Goal: Transaction & Acquisition: Subscribe to service/newsletter

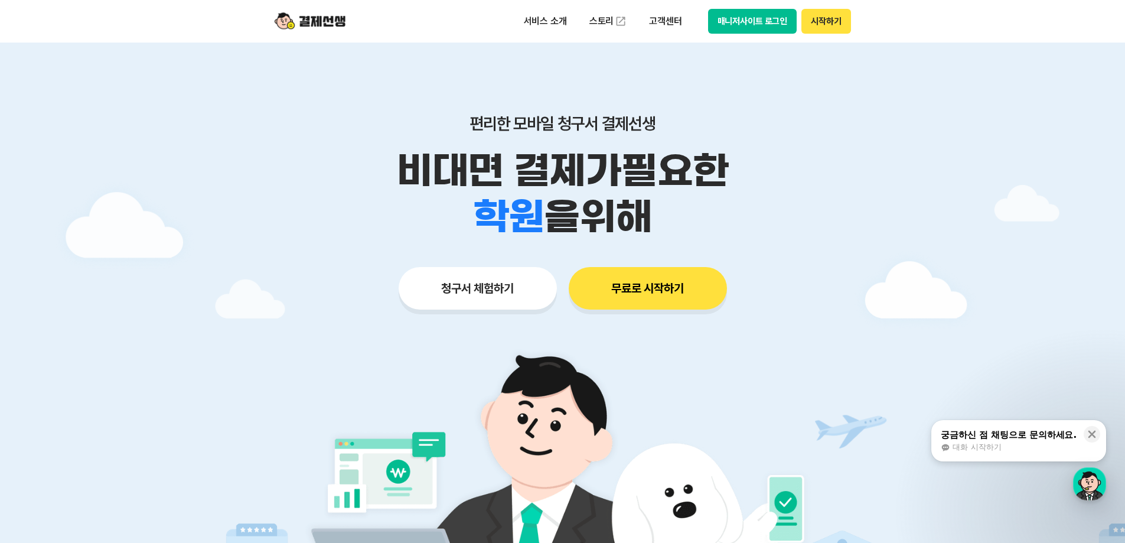
click at [825, 30] on button "시작하기" at bounding box center [826, 21] width 49 height 25
click at [838, 179] on p "비대면 결제가 필요한" at bounding box center [562, 171] width 605 height 46
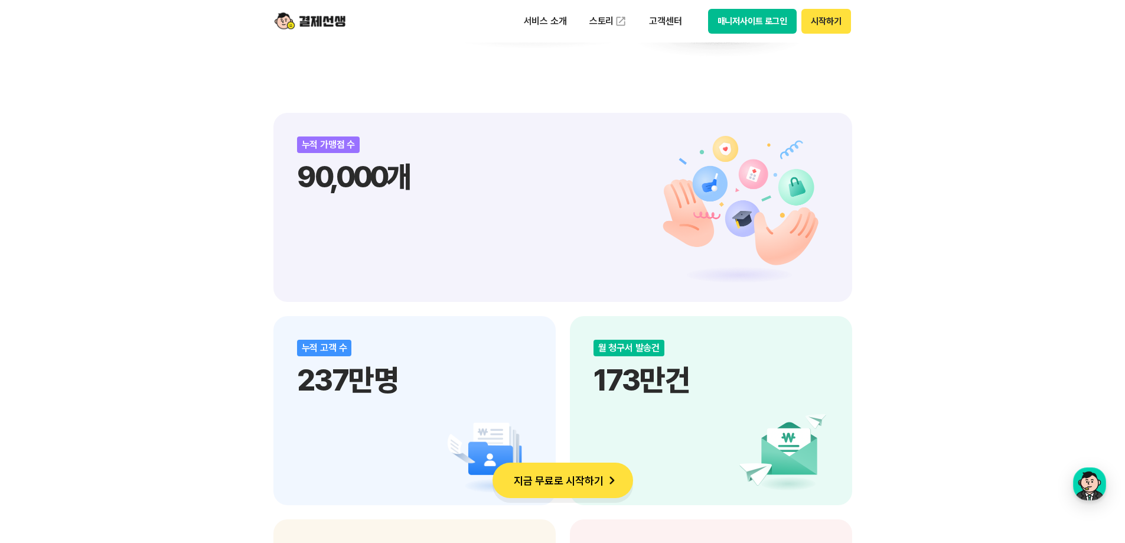
scroll to position [1359, 0]
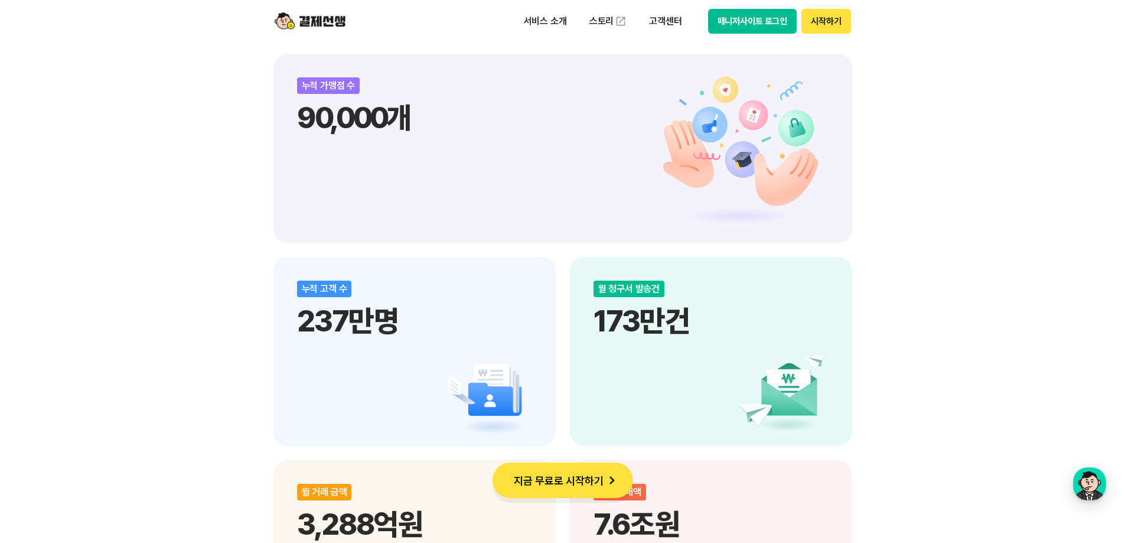
click at [920, 196] on div "비대면 결제 1등 결제선생 숫자가 증명하는 국내 1등 비대면 결제 서비스 결제선생과 함께 사업장을 성장시켜 보세요! 누적 가맹점 수 90,00…" at bounding box center [562, 348] width 1125 height 2083
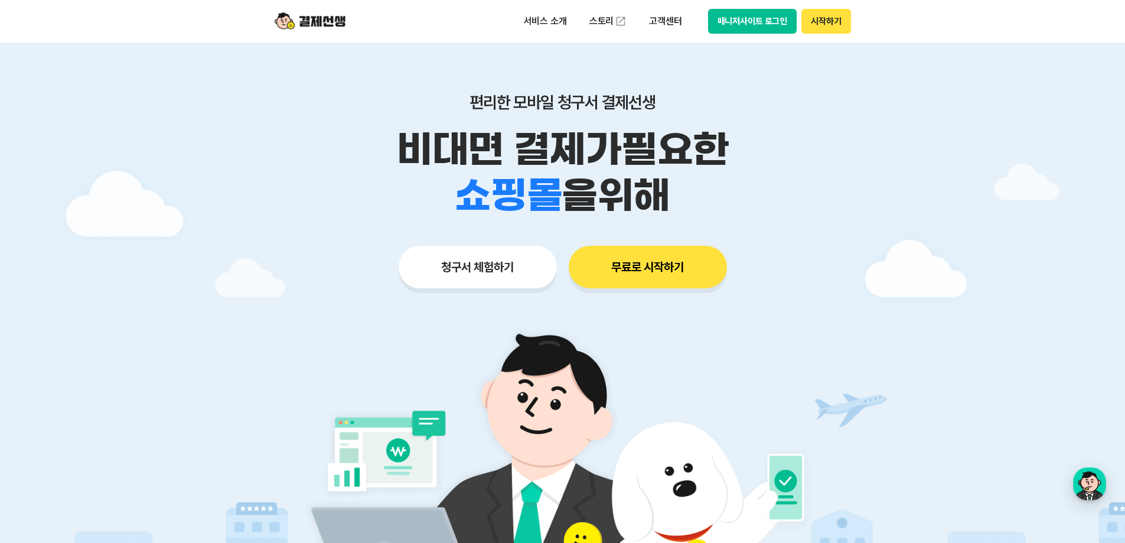
scroll to position [0, 0]
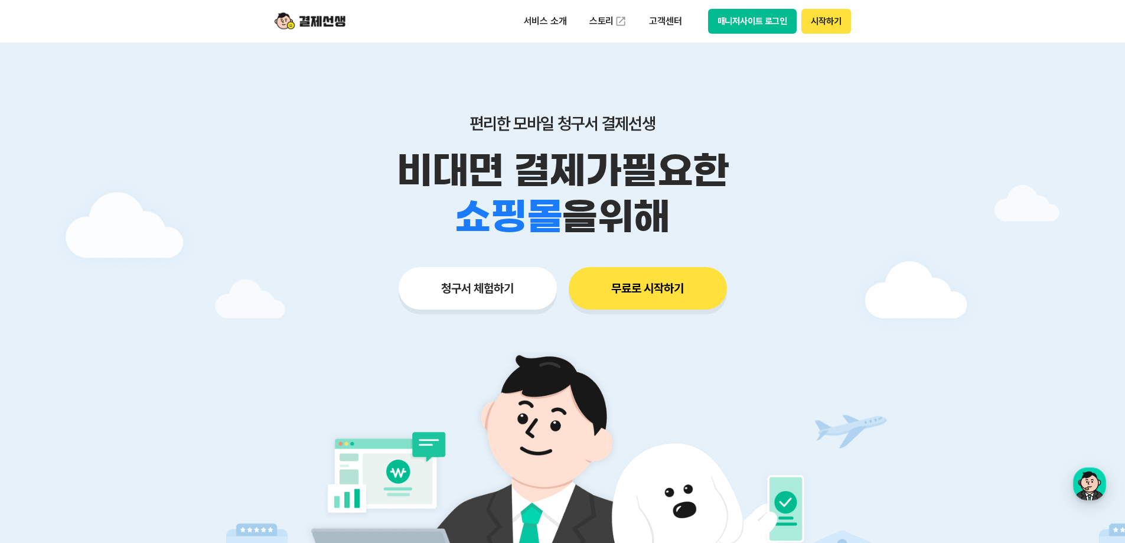
click at [962, 21] on header "서비스 소개 스토리 고객센터 매니저사이트 로그인 시작하기" at bounding box center [562, 21] width 1125 height 43
click at [983, 25] on header "서비스 소개 스토리 고객센터 매니저사이트 로그인 시작하기" at bounding box center [562, 21] width 1125 height 43
click at [910, 75] on div at bounding box center [562, 354] width 1125 height 623
click at [1059, 24] on header "서비스 소개 스토리 고객센터 매니저사이트 로그인 시작하기" at bounding box center [562, 21] width 1125 height 43
click at [991, 28] on header "서비스 소개 스토리 고객센터 매니저사이트 로그인 시작하기" at bounding box center [562, 21] width 1125 height 43
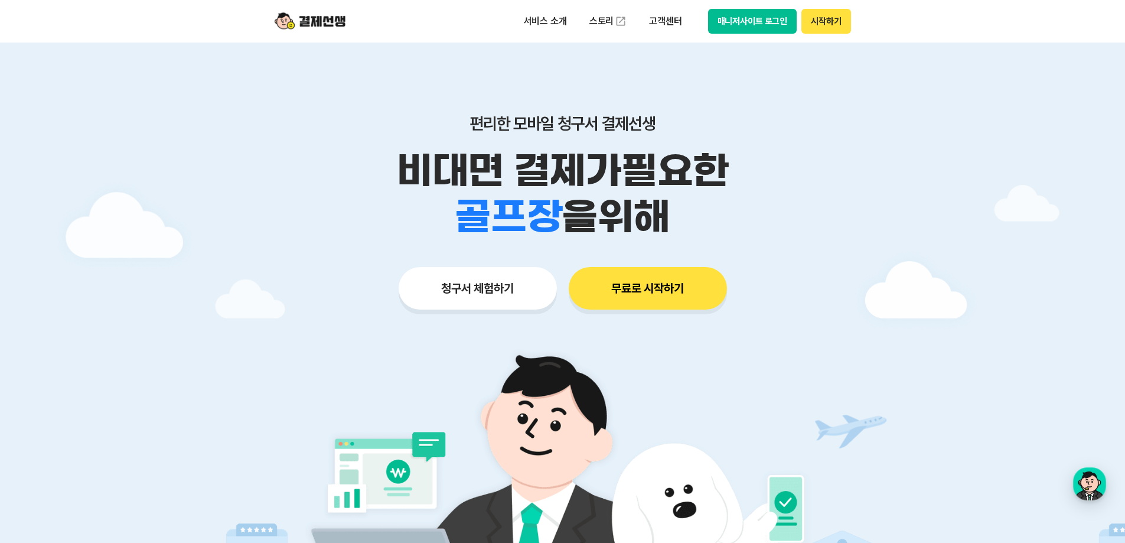
click at [989, 122] on div at bounding box center [562, 354] width 1125 height 623
click at [970, 130] on div at bounding box center [562, 354] width 1125 height 623
click at [949, 123] on div at bounding box center [562, 354] width 1125 height 623
click at [910, 33] on header "서비스 소개 스토리 고객센터 매니저사이트 로그인 시작하기" at bounding box center [562, 21] width 1125 height 43
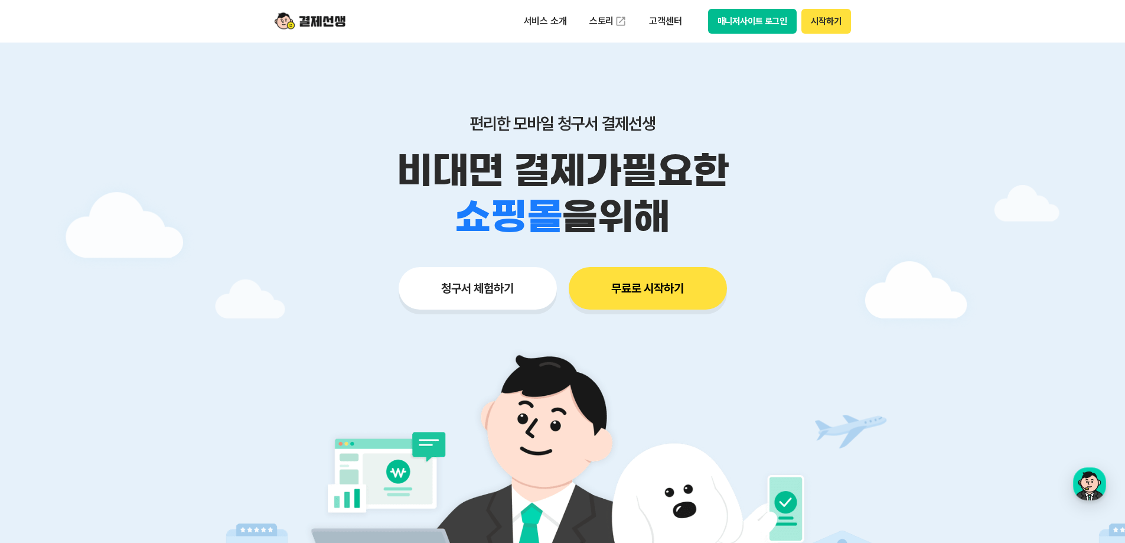
click at [923, 24] on header "서비스 소개 스토리 고객센터 매니저사이트 로그인 시작하기" at bounding box center [562, 21] width 1125 height 43
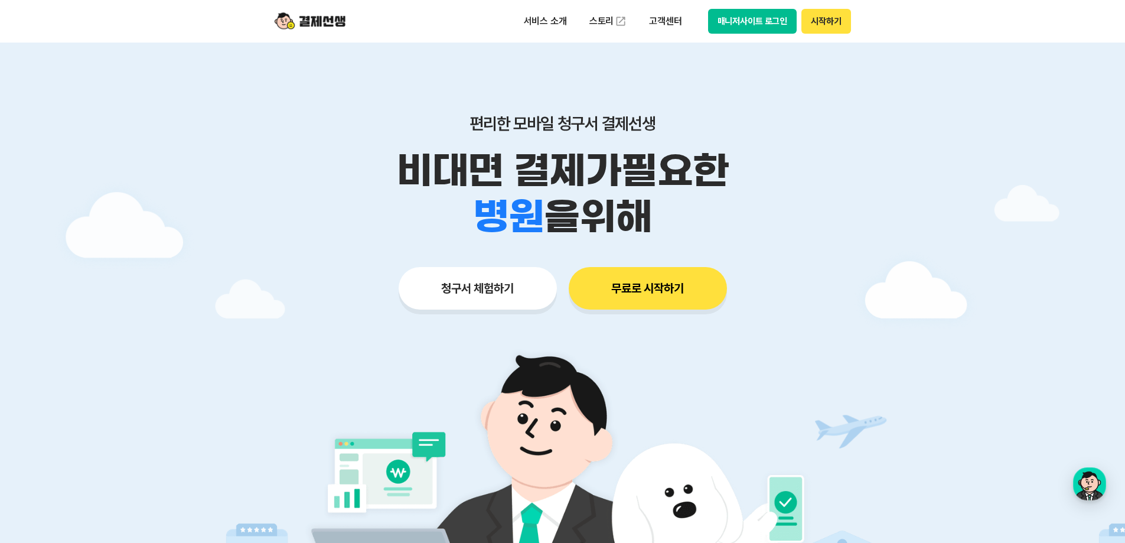
click at [936, 136] on div at bounding box center [562, 354] width 1125 height 623
click at [942, 123] on div at bounding box center [562, 354] width 1125 height 623
drag, startPoint x: 132, startPoint y: 138, endPoint x: 174, endPoint y: 123, distance: 43.9
click at [132, 138] on div at bounding box center [562, 354] width 1125 height 623
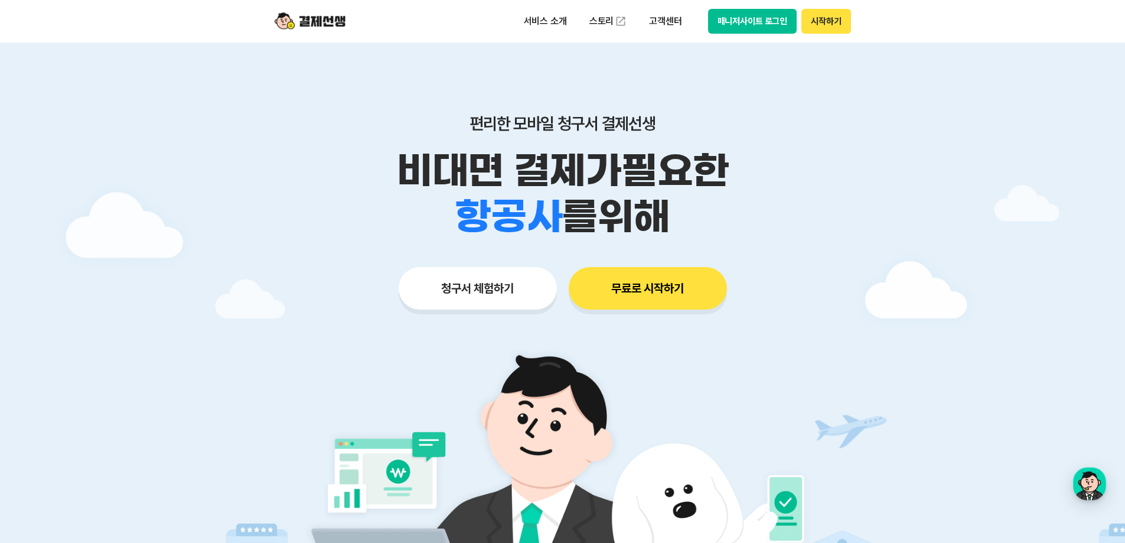
click at [817, 25] on button "시작하기" at bounding box center [826, 21] width 49 height 25
click at [674, 292] on button "무료로 시작하기" at bounding box center [648, 288] width 158 height 43
